Goal: Information Seeking & Learning: Check status

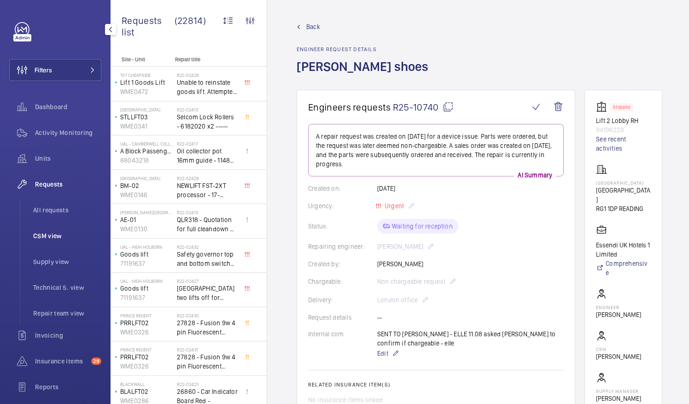
scroll to position [30, 0]
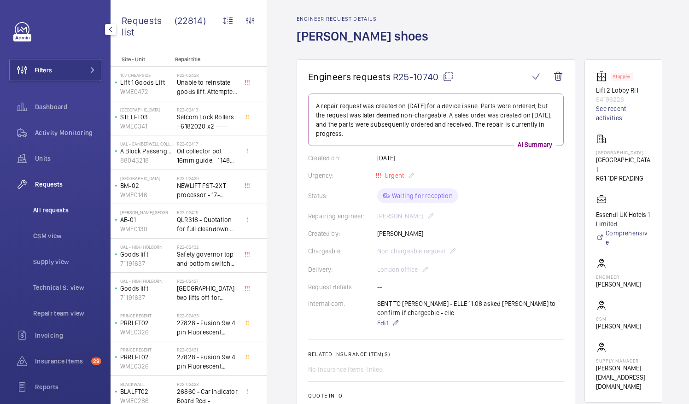
click at [55, 206] on span "All requests" at bounding box center [67, 209] width 68 height 9
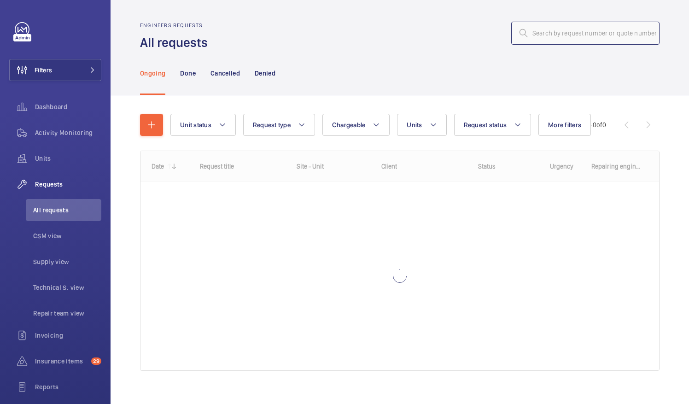
click at [535, 38] on input "text" at bounding box center [585, 33] width 148 height 23
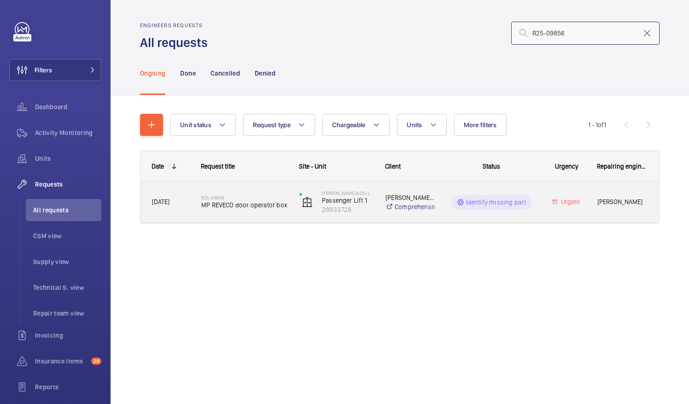
type input "R25-09856"
click at [233, 204] on span "MP REVECO door operator box" at bounding box center [244, 204] width 86 height 9
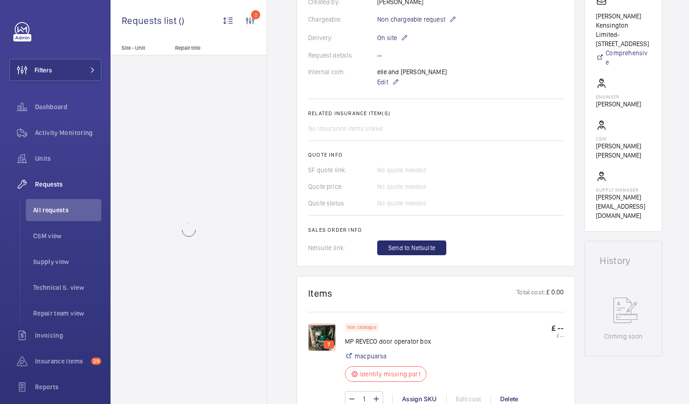
scroll to position [276, 0]
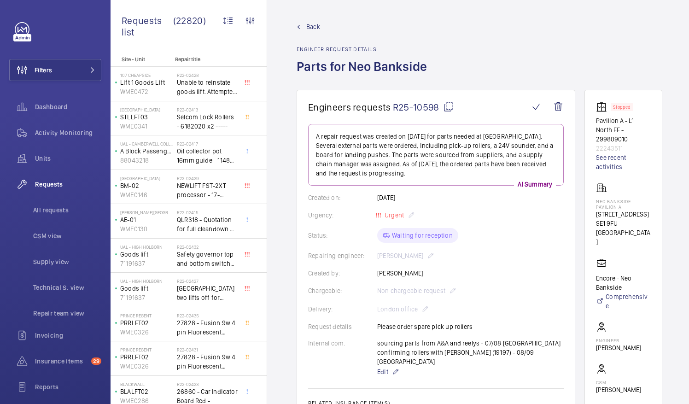
click at [447, 109] on mat-icon at bounding box center [448, 106] width 11 height 11
drag, startPoint x: 607, startPoint y: 201, endPoint x: 636, endPoint y: 205, distance: 28.8
click at [636, 205] on p "Neo Bankside - Pavilion A" at bounding box center [623, 203] width 55 height 11
drag, startPoint x: 636, startPoint y: 205, endPoint x: 612, endPoint y: 203, distance: 23.6
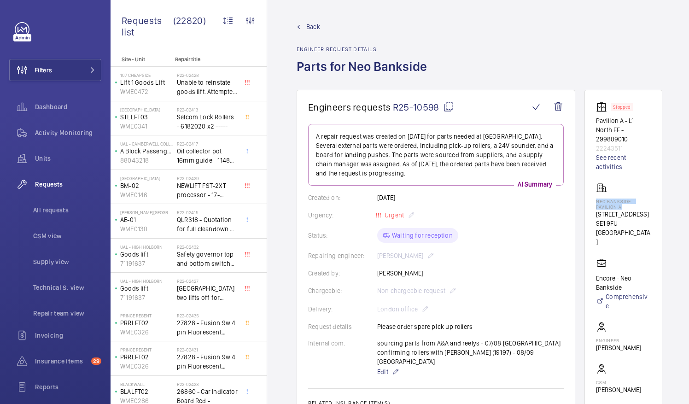
copy p "Neo Bankside - Pavilion A"
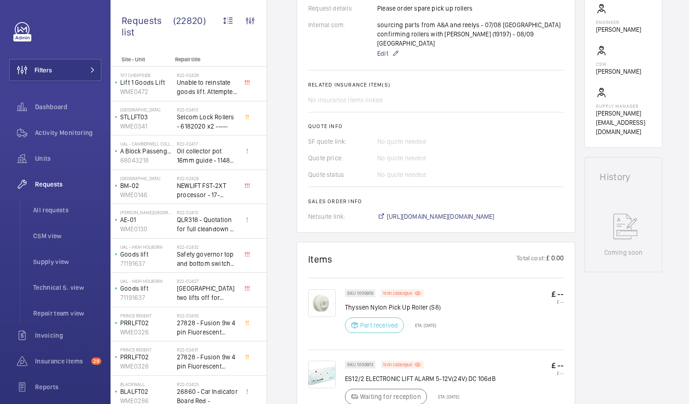
scroll to position [324, 0]
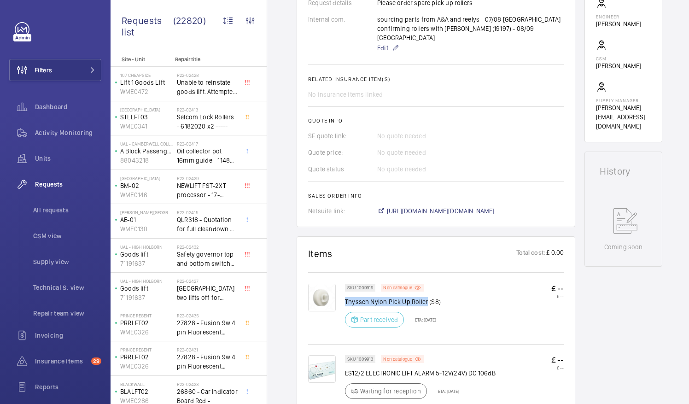
drag, startPoint x: 345, startPoint y: 289, endPoint x: 427, endPoint y: 291, distance: 81.5
click at [427, 297] on p "Thyssen Nylon Pick Up Roller (S8)" at bounding box center [393, 301] width 96 height 9
drag, startPoint x: 427, startPoint y: 291, endPoint x: 395, endPoint y: 290, distance: 31.8
copy p "Thyssen Nylon Pick Up Roller"
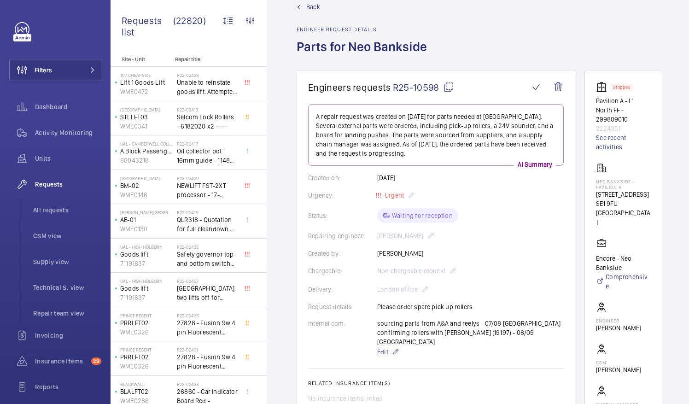
scroll to position [19, 0]
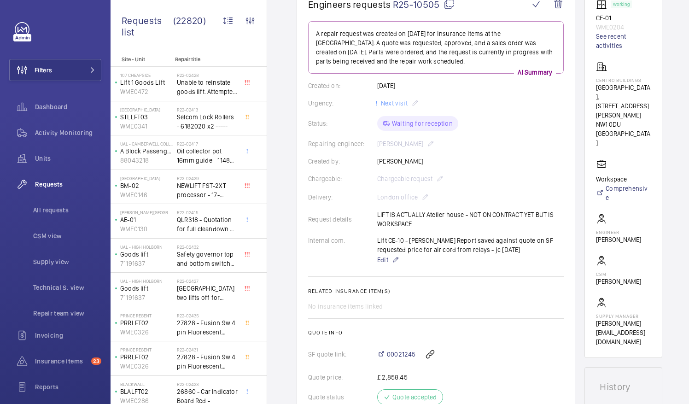
scroll to position [102, 0]
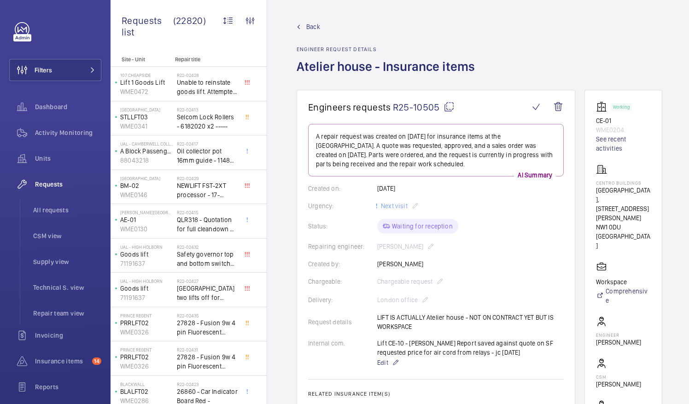
click at [448, 107] on mat-icon at bounding box center [448, 106] width 11 height 11
drag, startPoint x: 607, startPoint y: 189, endPoint x: 650, endPoint y: 192, distance: 43.9
click at [650, 192] on p "Centro Buildings, 20-23 Mandela Street, Camden, London, NW1 0DU LONDON" at bounding box center [623, 203] width 55 height 37
drag, startPoint x: 650, startPoint y: 192, endPoint x: 642, endPoint y: 190, distance: 8.7
copy p "Centro Buildings"
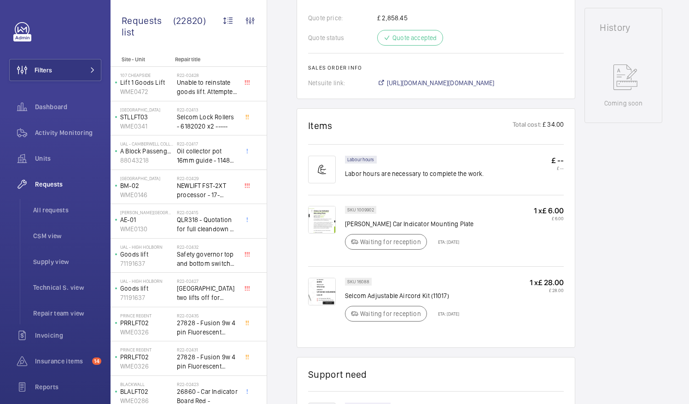
scroll to position [462, 0]
drag, startPoint x: 399, startPoint y: 292, endPoint x: 428, endPoint y: 296, distance: 29.2
click at [428, 296] on p "Selcom Adjustable Aircord Kit (11017)" at bounding box center [402, 294] width 114 height 9
drag, startPoint x: 428, startPoint y: 296, endPoint x: 419, endPoint y: 294, distance: 8.4
copy p "Aircord Kit"
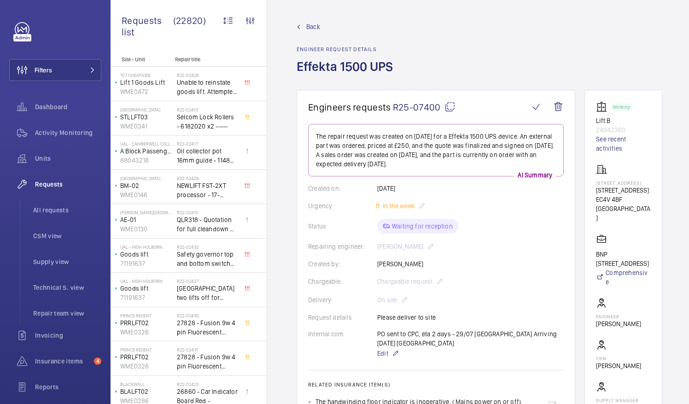
click at [447, 107] on mat-icon at bounding box center [449, 106] width 11 height 11
drag, startPoint x: 607, startPoint y: 195, endPoint x: 645, endPoint y: 203, distance: 39.1
click at [645, 195] on p "[STREET_ADDRESS]" at bounding box center [623, 189] width 55 height 9
drag, startPoint x: 645, startPoint y: 203, endPoint x: 626, endPoint y: 204, distance: 19.3
copy p "[STREET_ADDRESS]"
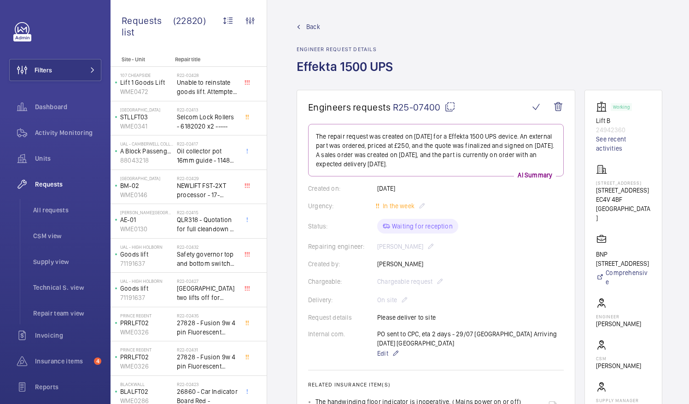
click at [556, 215] on wm-front-card-body "The repair request was created on [DATE] for a Effekta 1500 UPS device. An exte…" at bounding box center [435, 338] width 255 height 429
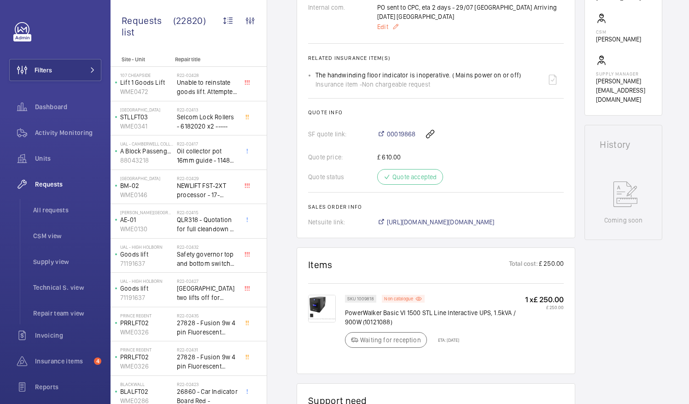
scroll to position [367, 0]
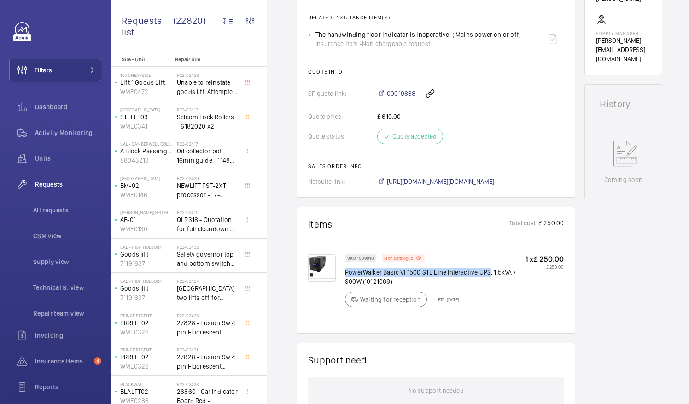
drag, startPoint x: 345, startPoint y: 259, endPoint x: 488, endPoint y: 261, distance: 143.2
click at [488, 267] on p "PowerWalker Basic VI 1500 STL Line Interactive UPS, 1.5kVA / 900W (10121088)" at bounding box center [435, 276] width 180 height 18
drag, startPoint x: 488, startPoint y: 261, endPoint x: 468, endPoint y: 261, distance: 20.7
copy p "PowerWalker Basic VI 1500 STL Line Interactive UPS"
click at [57, 208] on span "All requests" at bounding box center [67, 209] width 68 height 9
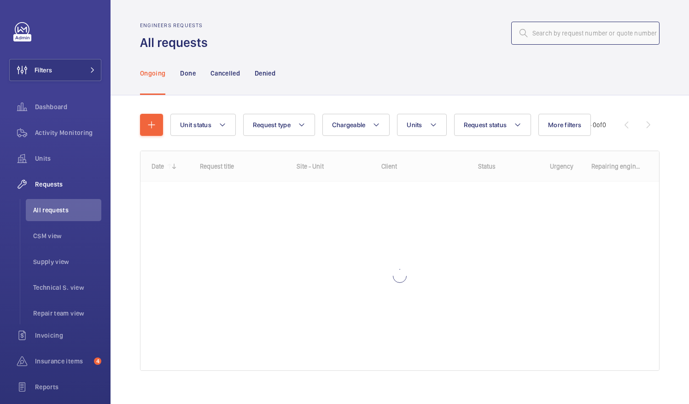
click at [528, 34] on input "text" at bounding box center [585, 33] width 148 height 23
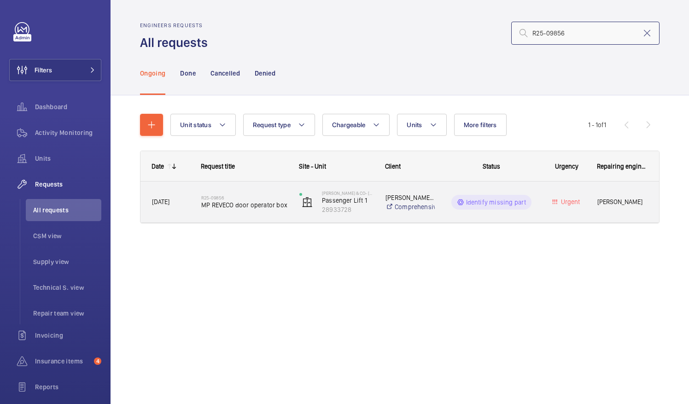
type input "R25-09856"
click at [250, 203] on span "MP REVECO door operator box" at bounding box center [244, 204] width 86 height 9
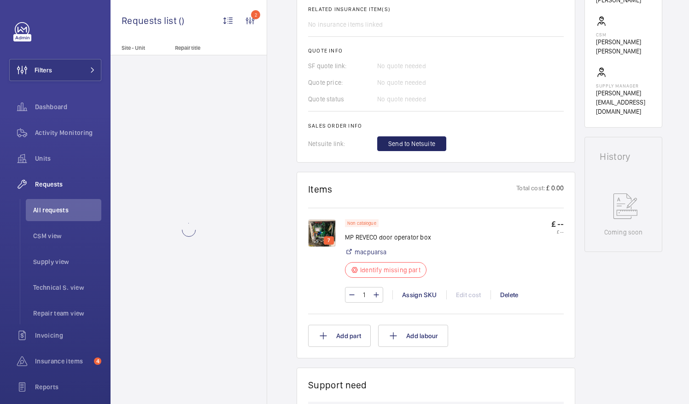
scroll to position [368, 0]
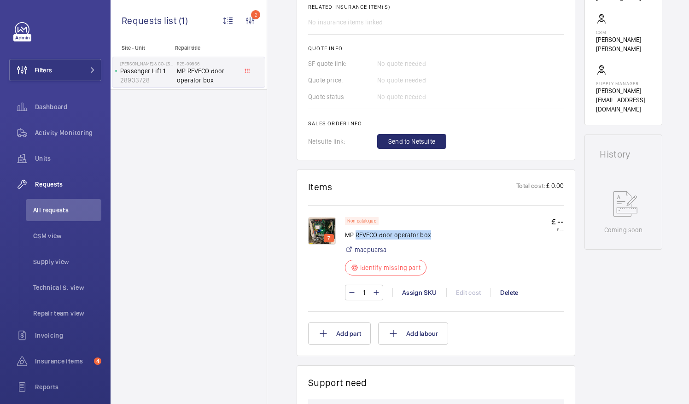
drag, startPoint x: 355, startPoint y: 233, endPoint x: 434, endPoint y: 232, distance: 78.3
click at [434, 232] on div "Non catalogue MP REVECO door operator box macpuarsa Identify missing part £ -- …" at bounding box center [454, 249] width 219 height 64
drag, startPoint x: 434, startPoint y: 232, endPoint x: 412, endPoint y: 236, distance: 21.6
copy p "REVECO door operator box"
click at [319, 229] on img at bounding box center [322, 231] width 28 height 28
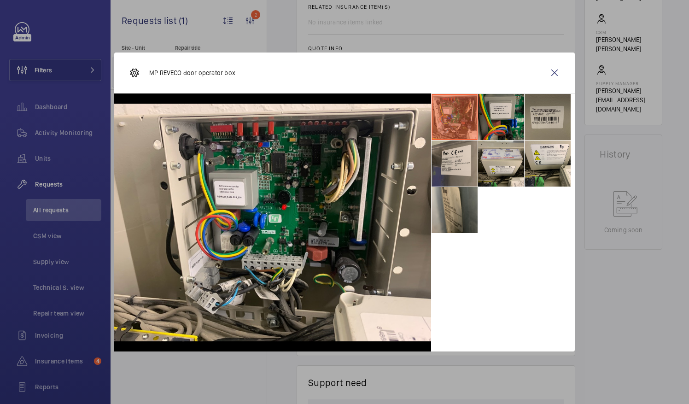
click at [497, 113] on li at bounding box center [501, 117] width 46 height 46
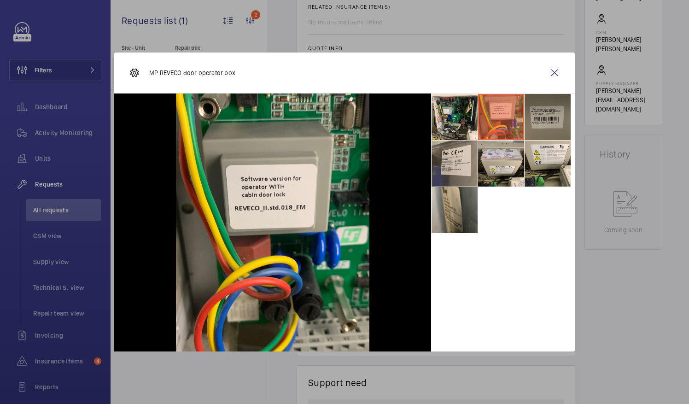
click at [547, 116] on li at bounding box center [547, 117] width 46 height 46
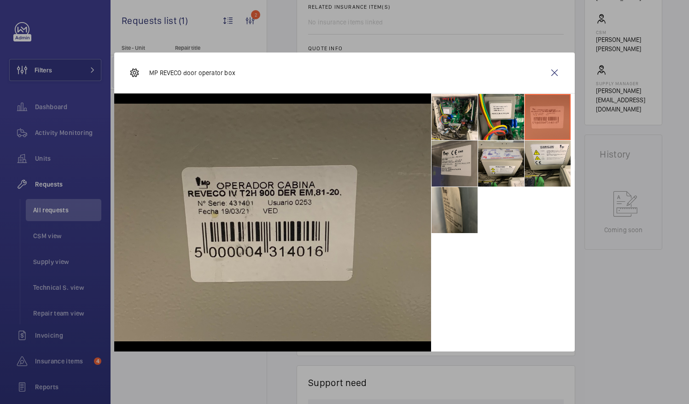
click at [457, 163] on li at bounding box center [454, 163] width 46 height 46
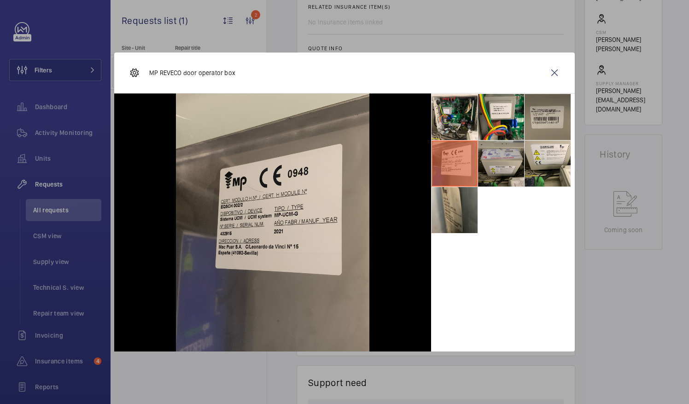
click at [510, 163] on li at bounding box center [501, 163] width 46 height 46
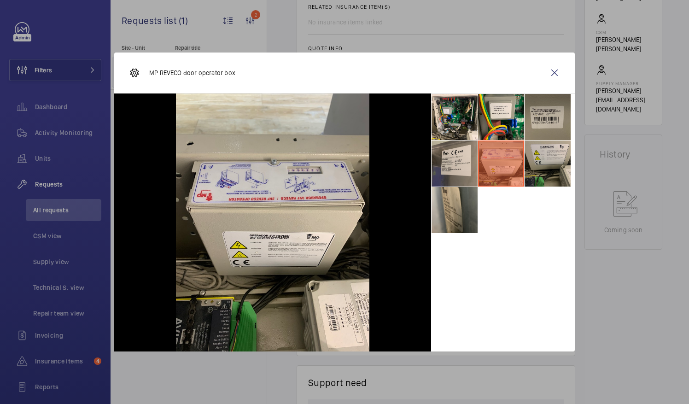
click at [548, 164] on li at bounding box center [547, 163] width 46 height 46
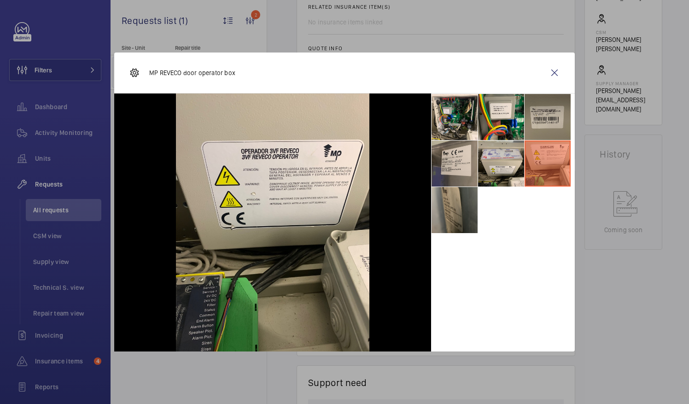
click at [445, 210] on li at bounding box center [454, 210] width 46 height 46
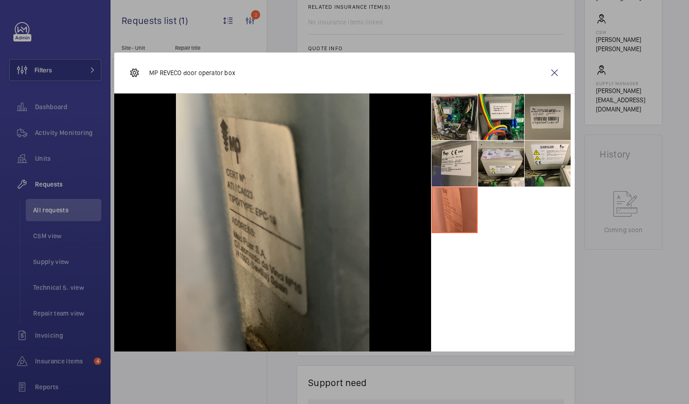
click at [463, 118] on li at bounding box center [454, 117] width 46 height 46
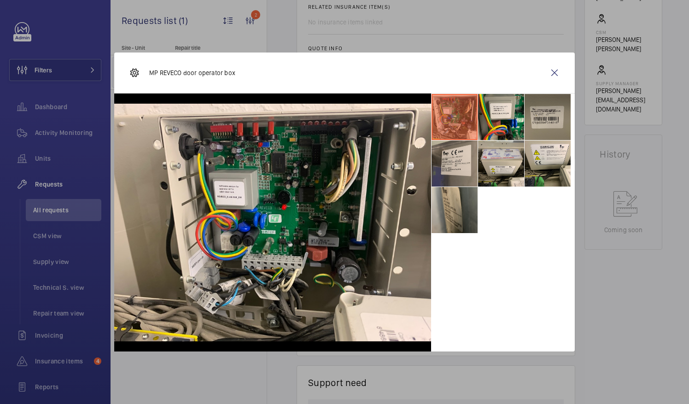
click at [377, 41] on div at bounding box center [344, 202] width 689 height 404
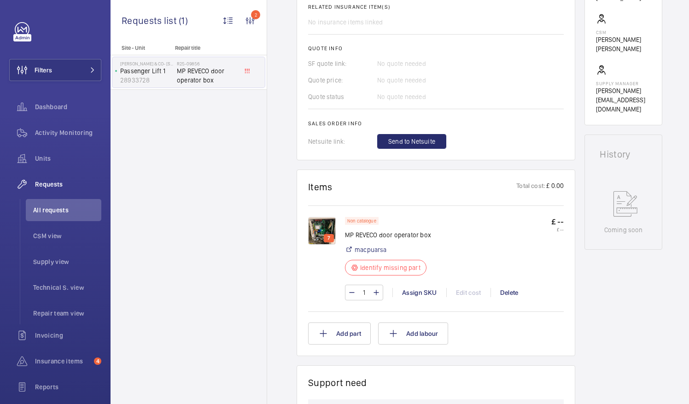
click at [323, 228] on img at bounding box center [322, 231] width 28 height 28
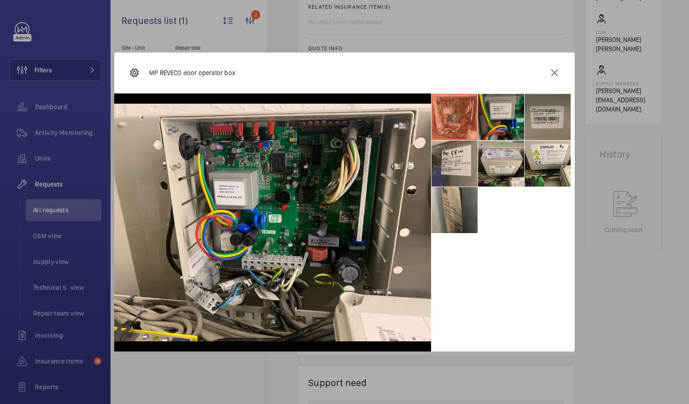
click at [503, 110] on li at bounding box center [501, 117] width 46 height 46
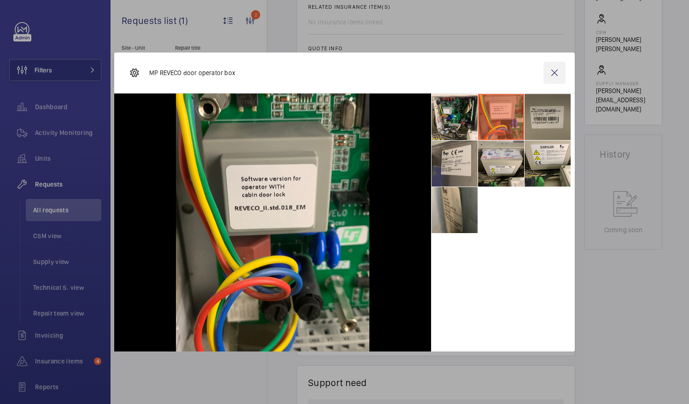
click at [555, 73] on wm-front-icon-button at bounding box center [554, 73] width 22 height 22
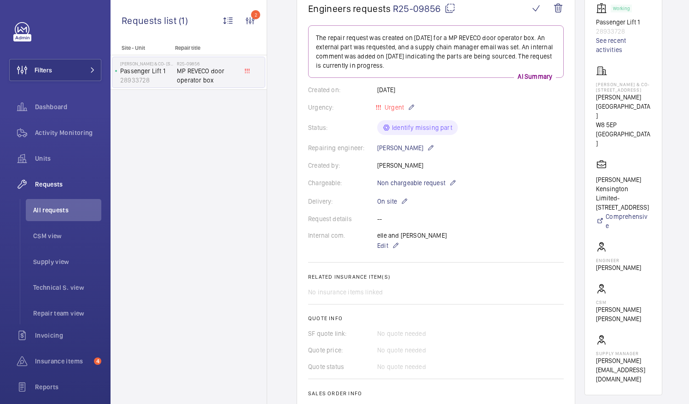
scroll to position [92, 0]
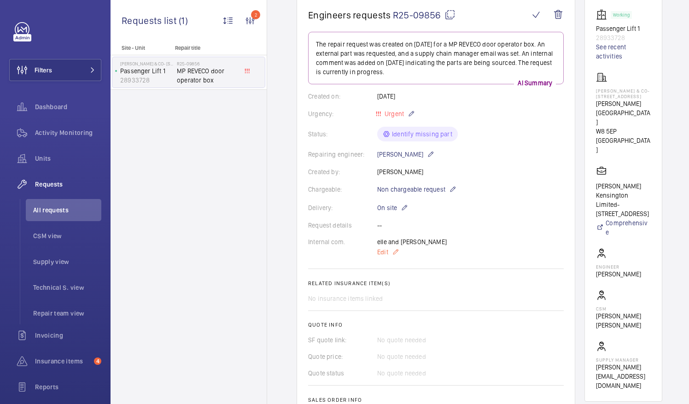
click at [384, 251] on span "Edit" at bounding box center [382, 251] width 11 height 9
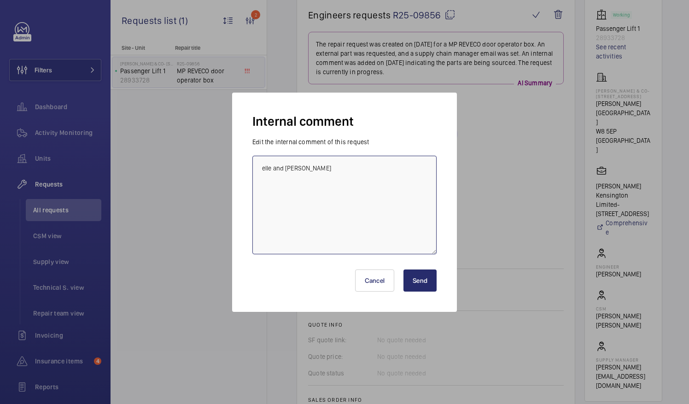
click at [263, 180] on textarea "elle and [PERSON_NAME]" at bounding box center [344, 205] width 184 height 99
click at [350, 168] on textarea "elle and [PERSON_NAME]" at bounding box center [344, 205] width 184 height 99
paste textarea "[EMAIL_ADDRESS][DOMAIN_NAME]"
click at [338, 176] on textarea "elle and [PERSON_NAME] sent [EMAIL_ADDRESS][DOMAIN_NAME] RA" at bounding box center [344, 205] width 184 height 99
click at [388, 174] on textarea "elle and [PERSON_NAME] sent [EMAIL_ADDRESS][DOMAIN_NAME] for a quote RA" at bounding box center [344, 205] width 184 height 99
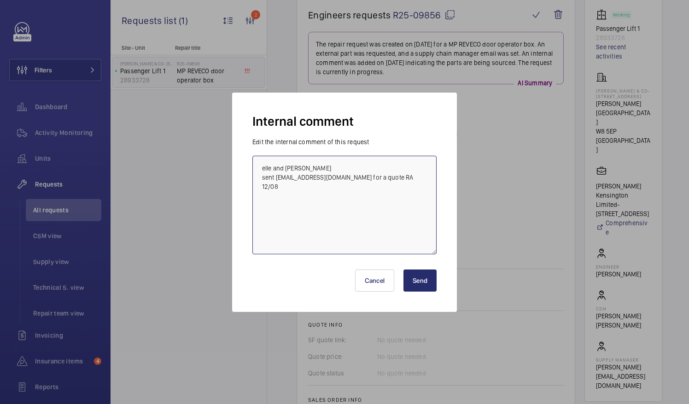
type textarea "elle and [PERSON_NAME] sent [EMAIL_ADDRESS][DOMAIN_NAME] for a quote RA 12/08"
click at [417, 280] on button "Send" at bounding box center [419, 280] width 33 height 22
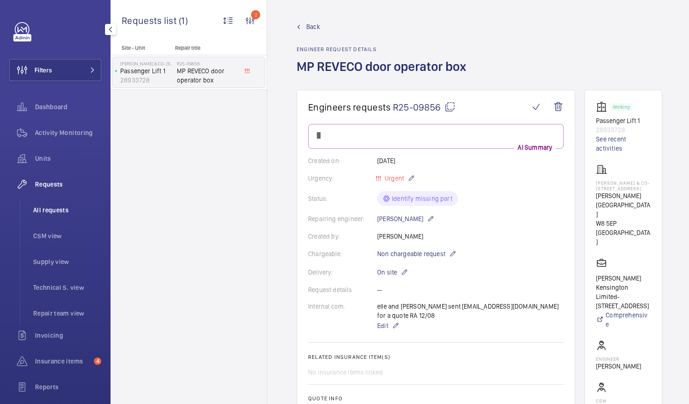
click at [52, 208] on span "All requests" at bounding box center [67, 209] width 68 height 9
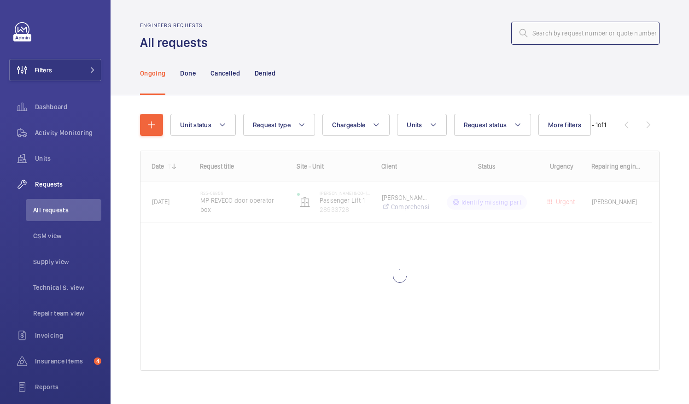
click at [529, 35] on input "text" at bounding box center [585, 33] width 148 height 23
paste input "R25-09282"
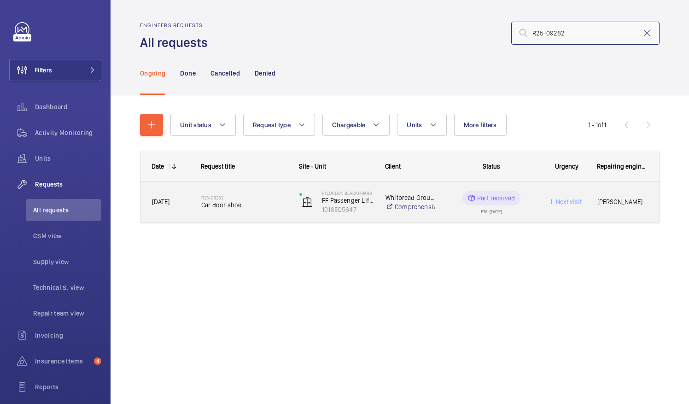
type input "R25-09282"
click at [244, 208] on span "Car door shoe" at bounding box center [244, 204] width 86 height 9
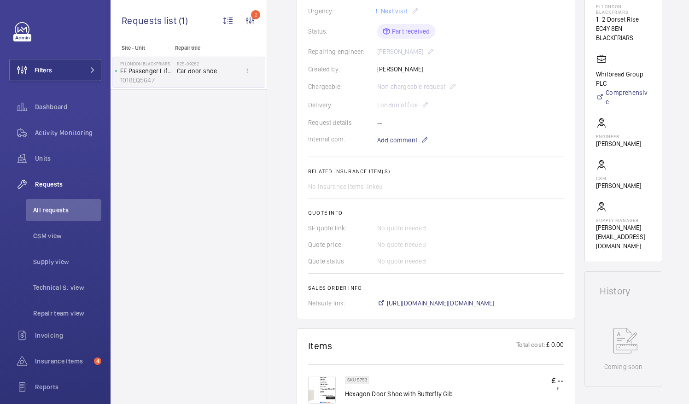
scroll to position [187, 0]
click at [494, 302] on span "[URL][DOMAIN_NAME][DOMAIN_NAME]" at bounding box center [441, 300] width 108 height 9
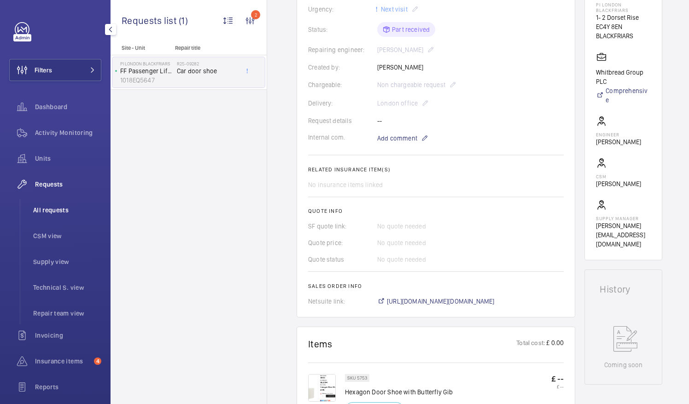
click at [51, 209] on span "All requests" at bounding box center [67, 209] width 68 height 9
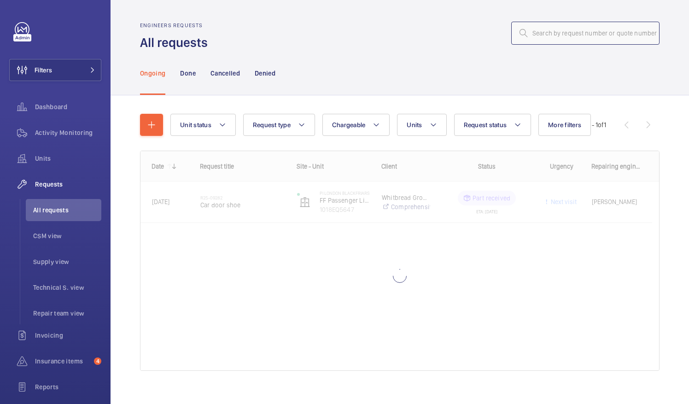
click at [526, 34] on input "text" at bounding box center [585, 33] width 148 height 23
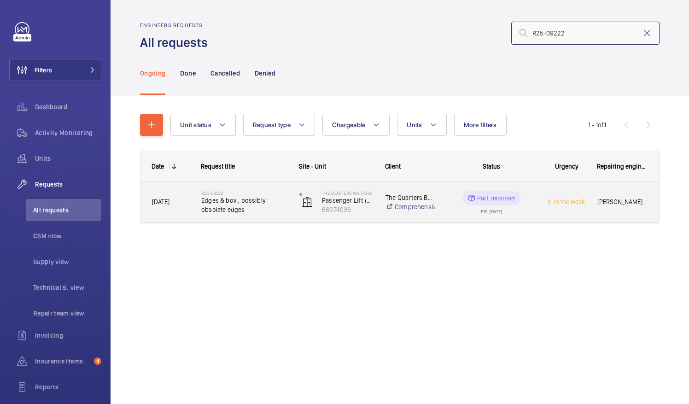
type input "R25-09222"
click at [233, 197] on span "Edges & box , possibly obsolete edges" at bounding box center [244, 205] width 86 height 18
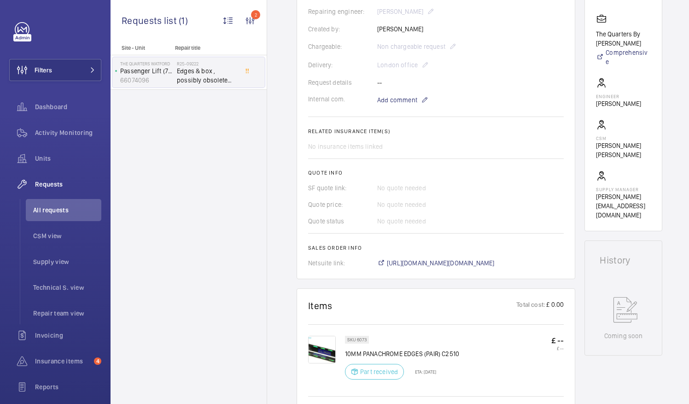
scroll to position [223, 0]
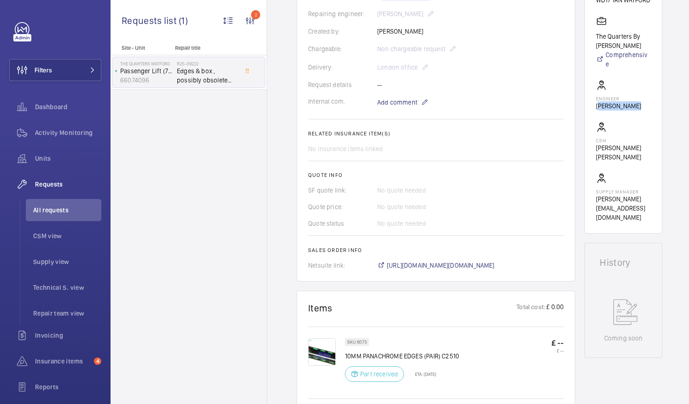
drag, startPoint x: 607, startPoint y: 113, endPoint x: 647, endPoint y: 118, distance: 40.8
click at [647, 118] on wm-front-card-body "Working Passenger Lift (7FLR) 66074096 See recent activities The Quarters Watfo…" at bounding box center [623, 50] width 55 height 344
drag, startPoint x: 647, startPoint y: 118, endPoint x: 630, endPoint y: 114, distance: 18.0
copy p "[PERSON_NAME]"
click at [58, 213] on span "All requests" at bounding box center [67, 209] width 68 height 9
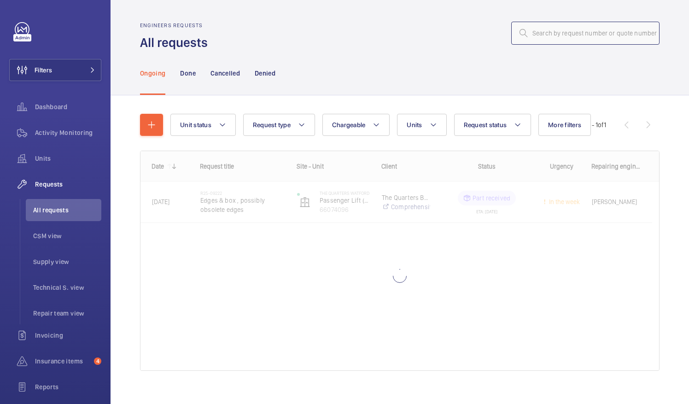
click at [532, 35] on input "text" at bounding box center [585, 33] width 148 height 23
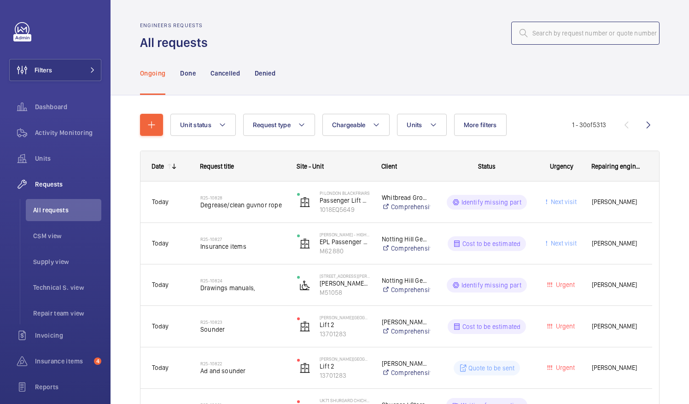
paste input "R25-09218"
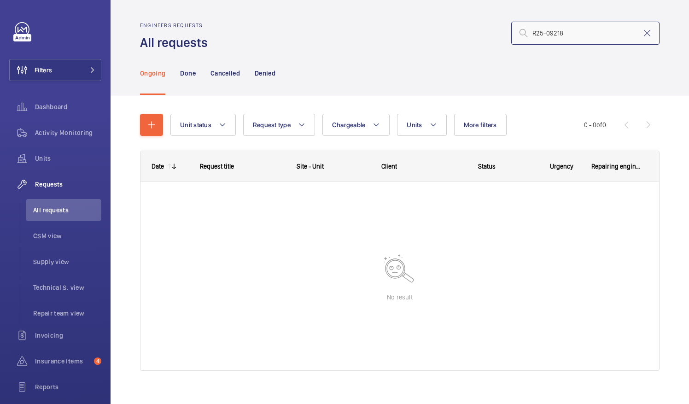
type input "R25-09218"
click at [641, 33] on mat-icon at bounding box center [646, 33] width 11 height 11
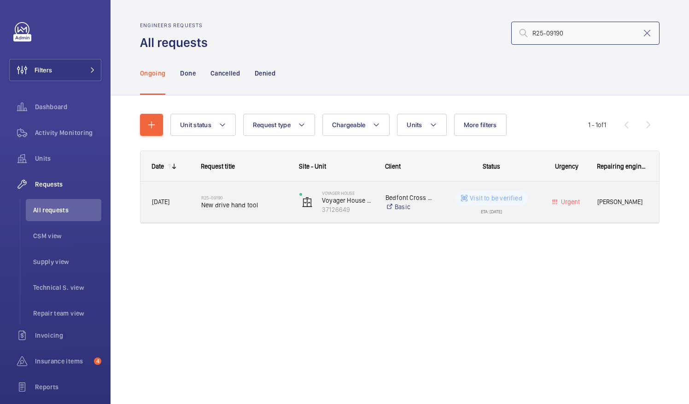
type input "R25-09190"
click at [239, 203] on span "New drive hand tool" at bounding box center [244, 204] width 86 height 9
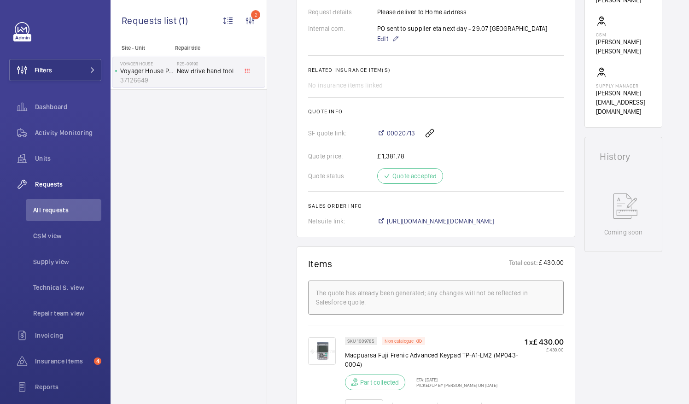
scroll to position [315, 0]
click at [472, 221] on span "[URL][DOMAIN_NAME][DOMAIN_NAME]" at bounding box center [441, 220] width 108 height 9
